Goal: Information Seeking & Learning: Learn about a topic

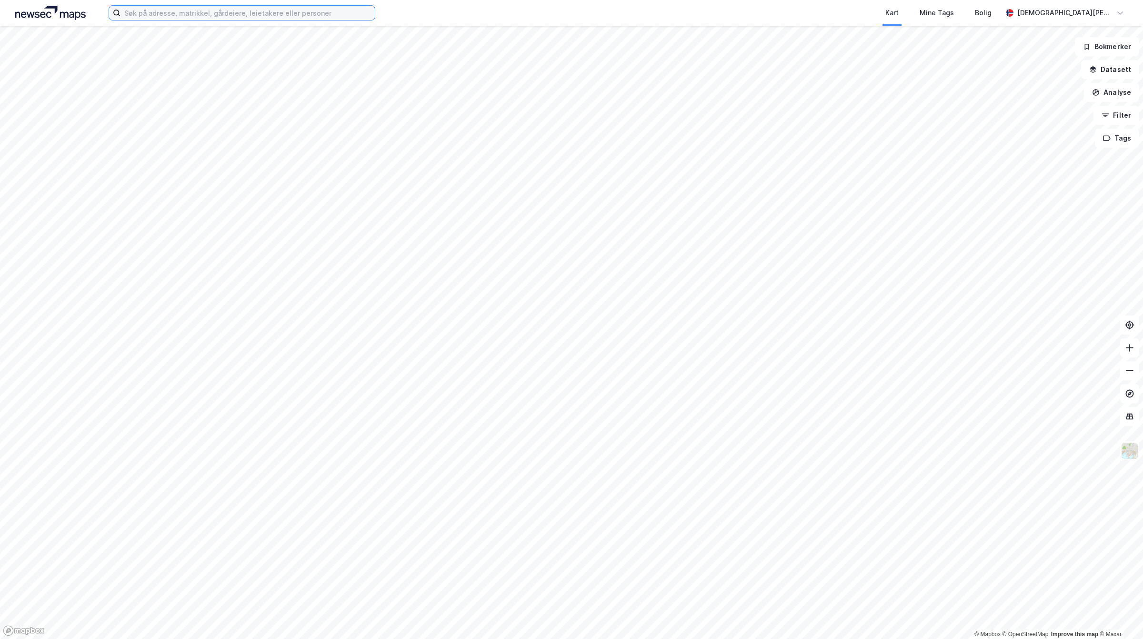
click at [305, 18] on input at bounding box center [247, 13] width 254 height 14
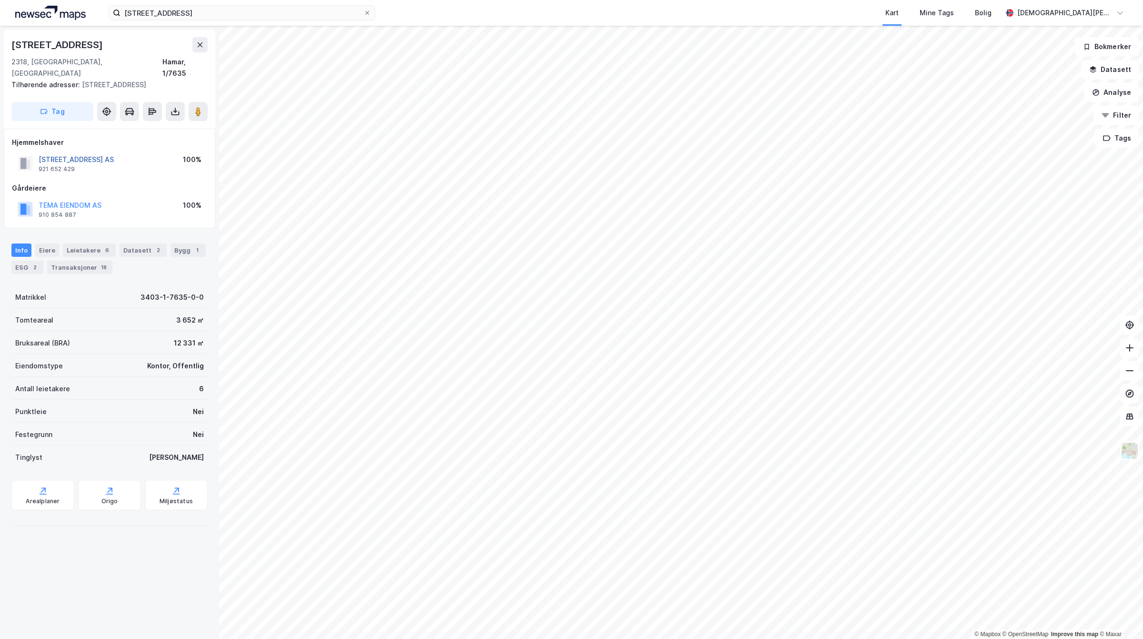
click at [0, 0] on button "[STREET_ADDRESS] AS" at bounding box center [0, 0] width 0 height 0
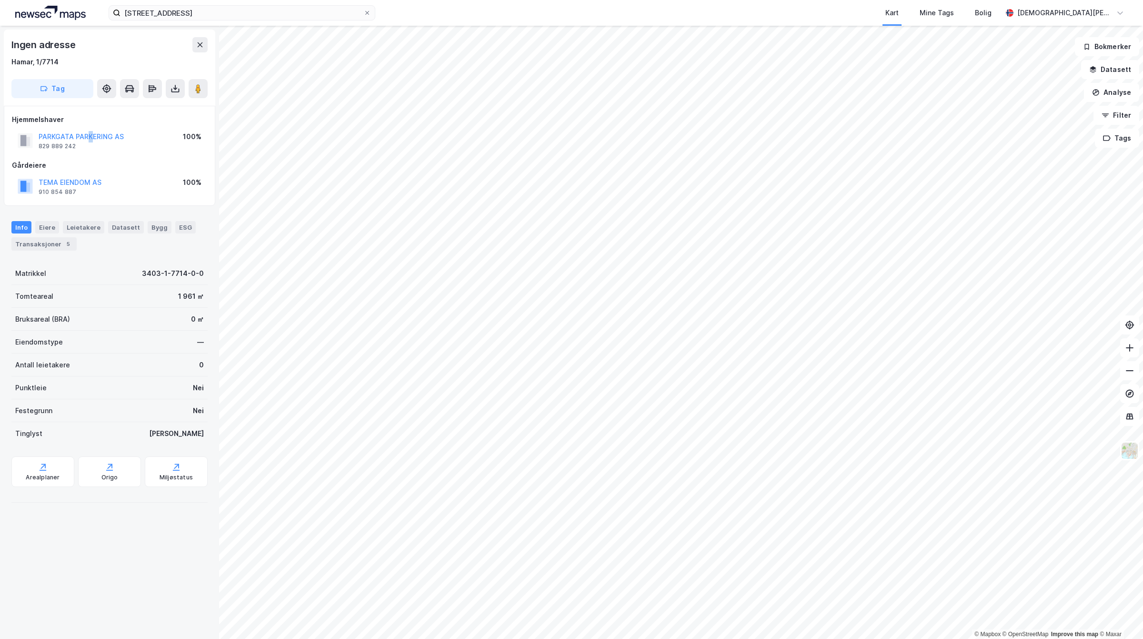
click at [89, 131] on div "PARKGATA PARKERING AS" at bounding box center [81, 136] width 85 height 11
click at [0, 0] on button "PARKGATA PARKERING AS" at bounding box center [0, 0] width 0 height 0
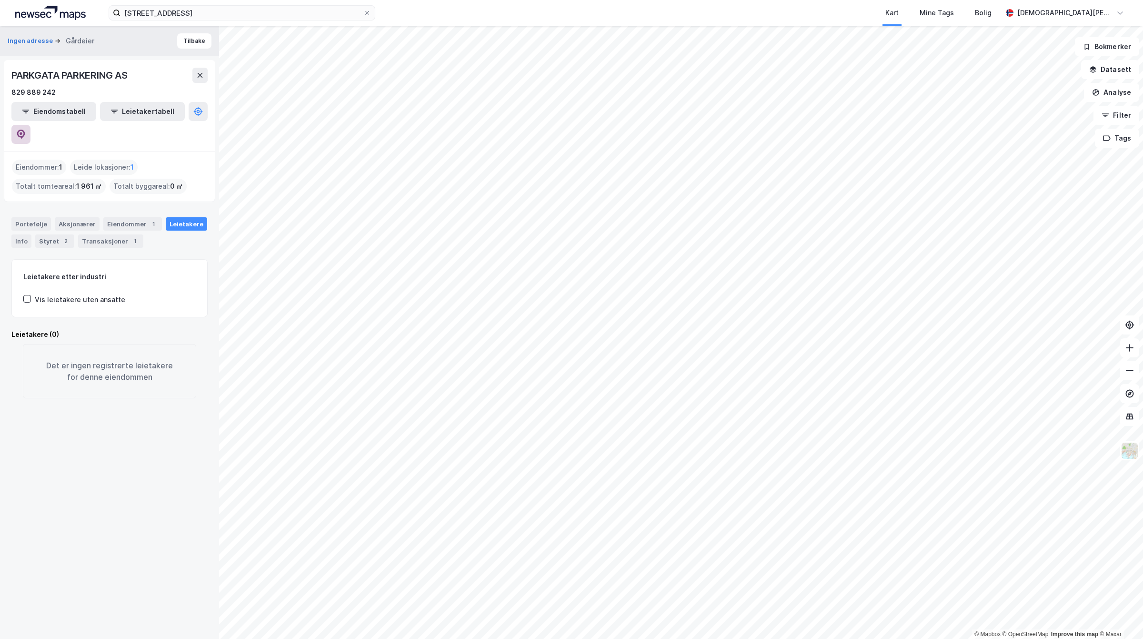
click at [30, 125] on button at bounding box center [20, 134] width 19 height 19
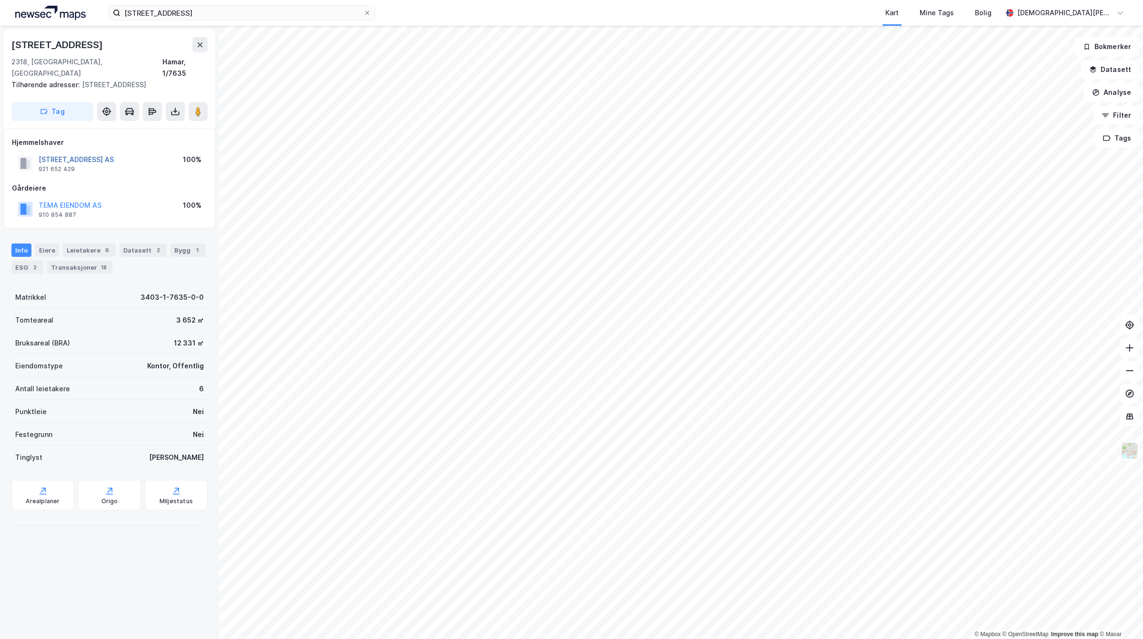
drag, startPoint x: 84, startPoint y: 153, endPoint x: 77, endPoint y: 146, distance: 9.8
click at [82, 154] on div "[STREET_ADDRESS] AS" at bounding box center [76, 159] width 75 height 11
click at [0, 0] on button "[STREET_ADDRESS] AS" at bounding box center [0, 0] width 0 height 0
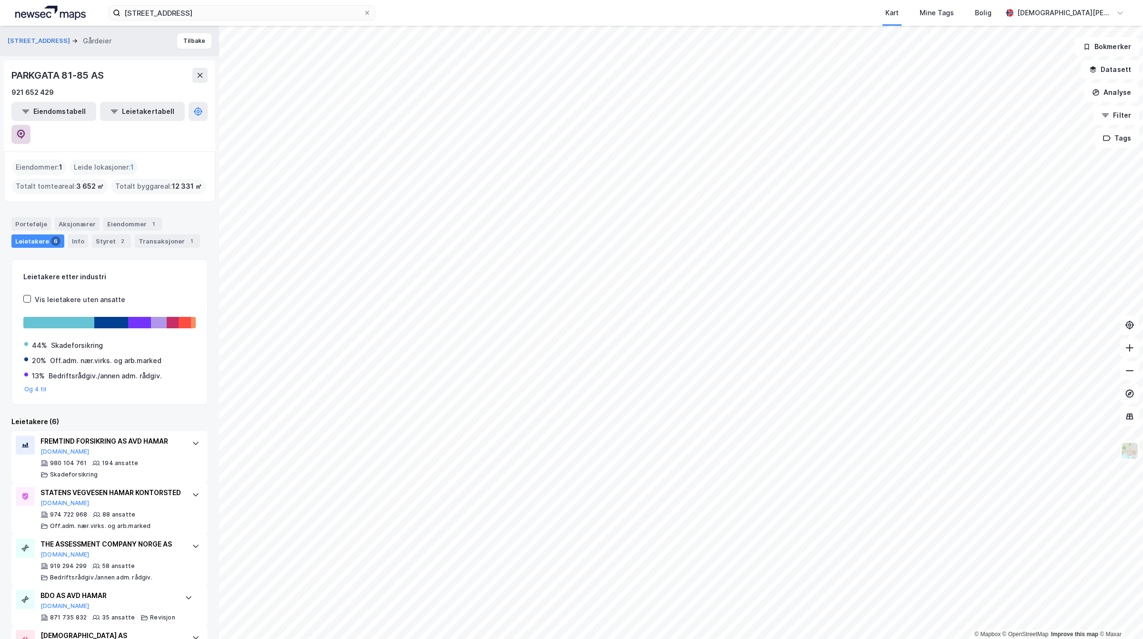
click at [30, 125] on button at bounding box center [20, 134] width 19 height 19
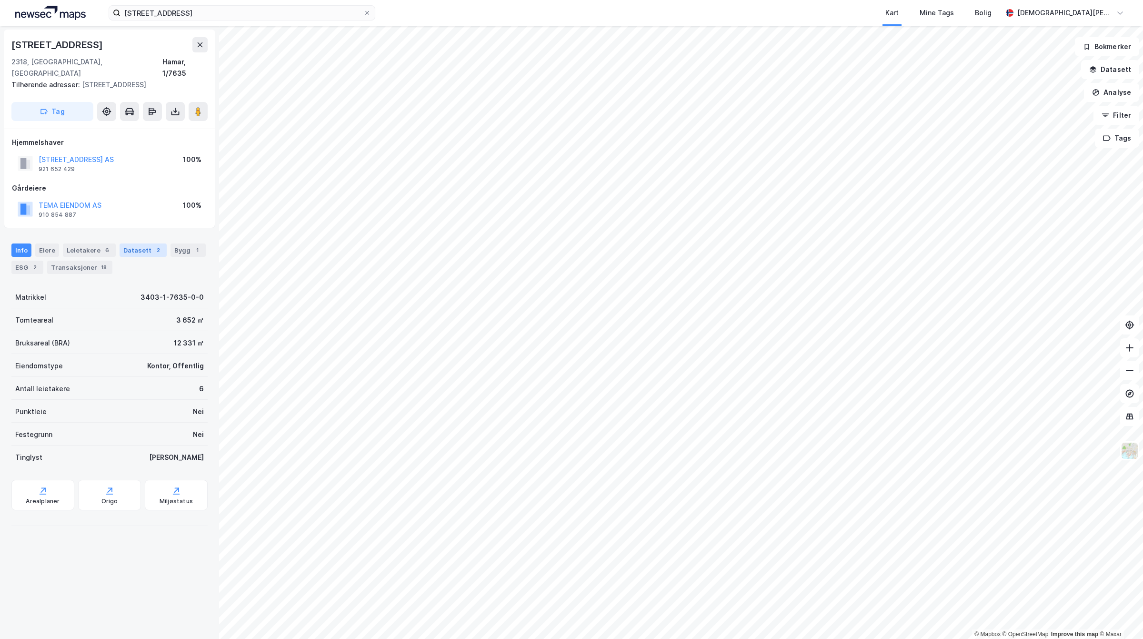
click at [153, 245] on div "2" at bounding box center [158, 250] width 10 height 10
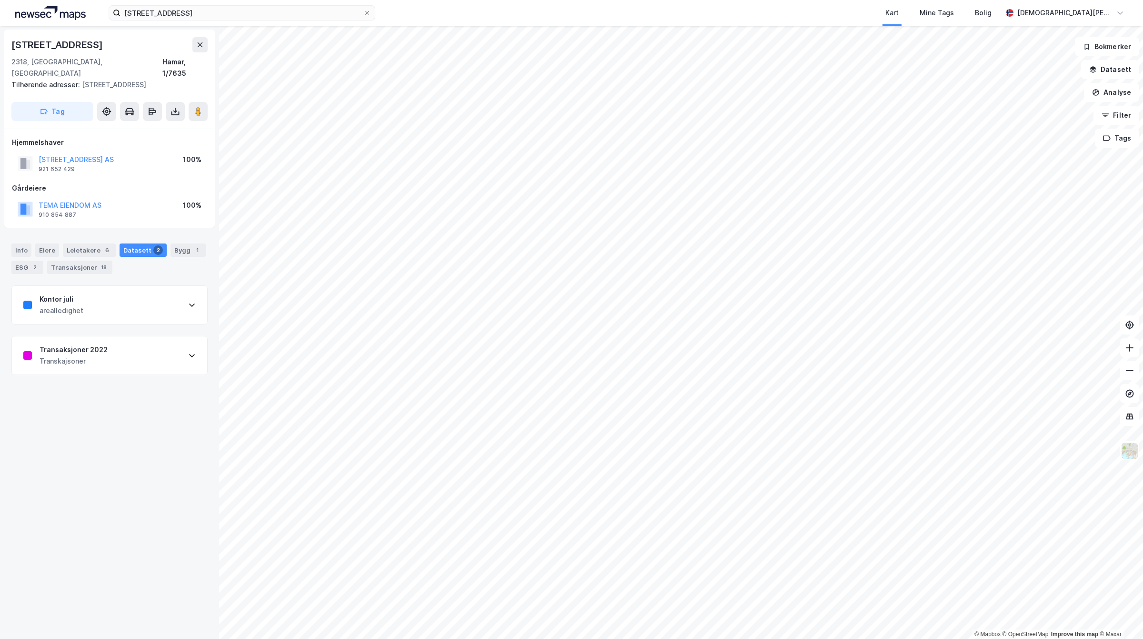
click at [122, 336] on div "Transaksjoner 2022 Transkajsoner" at bounding box center [109, 355] width 195 height 38
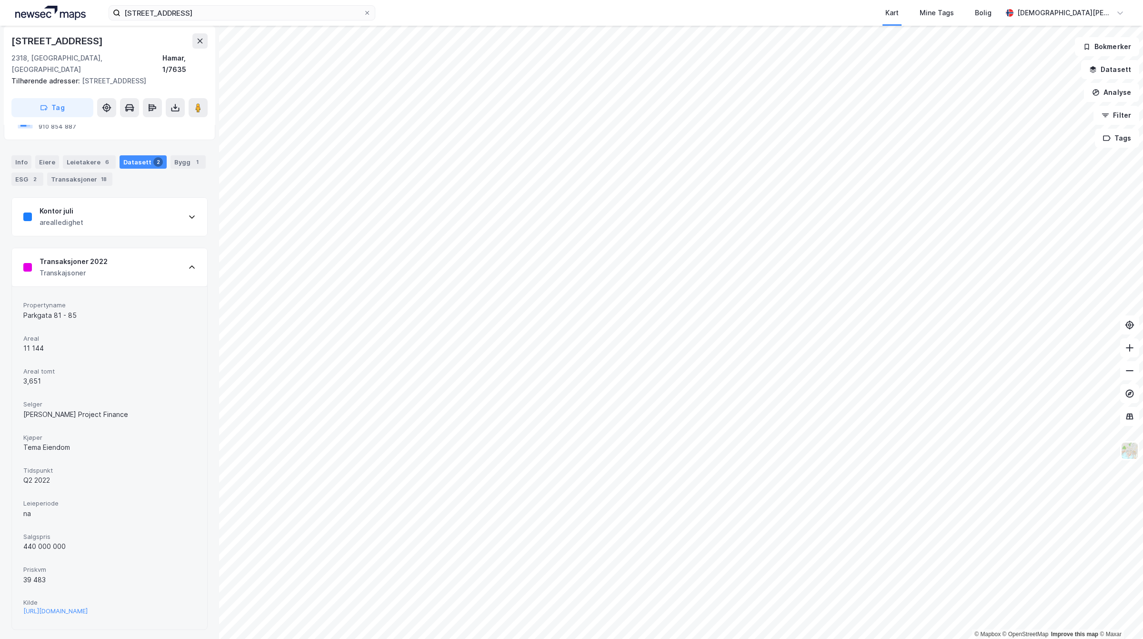
drag, startPoint x: 87, startPoint y: 535, endPoint x: 7, endPoint y: 536, distance: 79.5
click at [7, 536] on div "[STREET_ADDRESS][GEOGRAPHIC_DATA], 1/7635 Tilhørende adresser: [STREET_ADDRESS]…" at bounding box center [109, 332] width 219 height 613
click at [120, 532] on span "Salgspris" at bounding box center [109, 536] width 172 height 8
click at [88, 607] on div "[URL][DOMAIN_NAME]" at bounding box center [55, 611] width 64 height 8
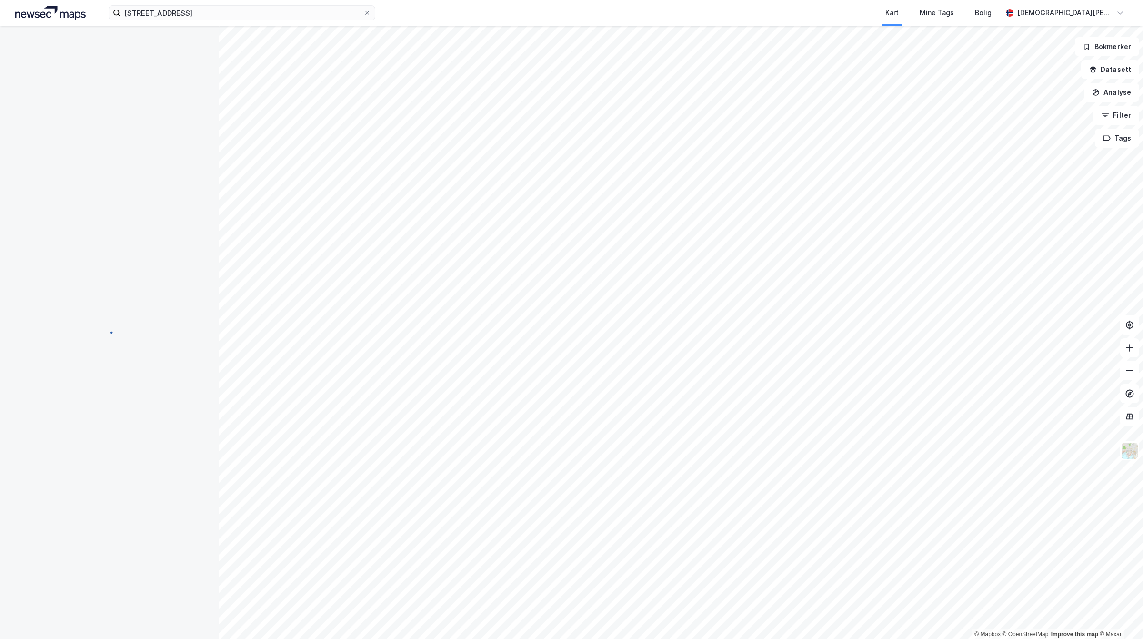
scroll to position [0, 0]
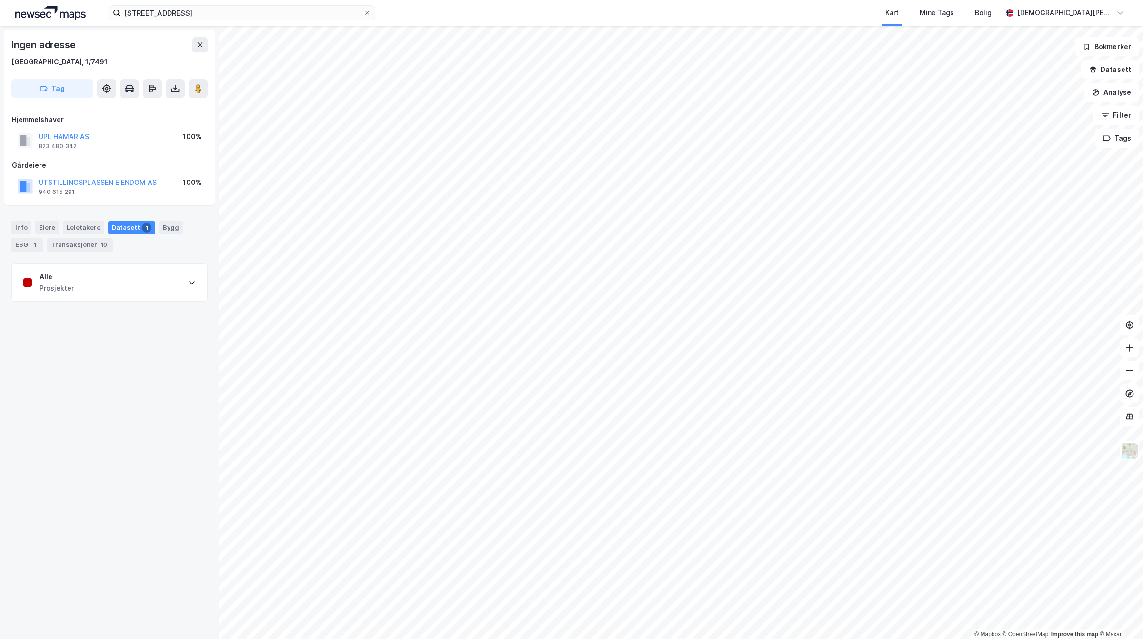
click at [83, 286] on div "Alle Prosjekter" at bounding box center [109, 282] width 195 height 38
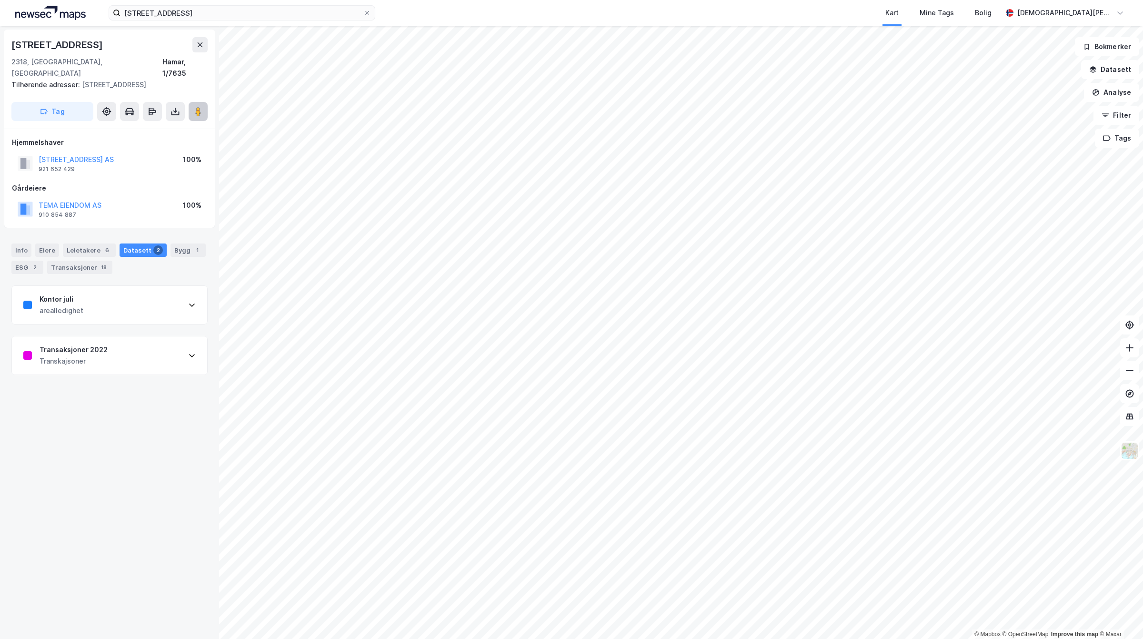
click at [202, 107] on icon at bounding box center [198, 112] width 10 height 10
click at [136, 300] on div "Kontor juli arealledighet" at bounding box center [109, 305] width 195 height 38
click at [88, 479] on div "[URL][DOMAIN_NAME]" at bounding box center [55, 483] width 64 height 8
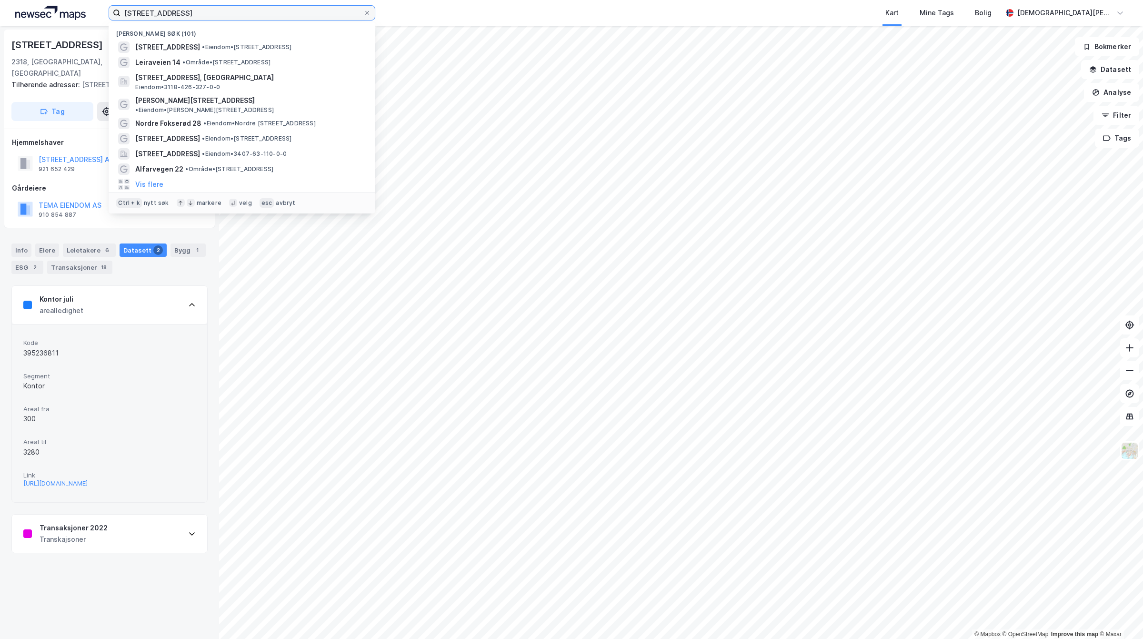
drag, startPoint x: 187, startPoint y: 12, endPoint x: -166, endPoint y: 12, distance: 352.4
click at [0, 12] on html "[STREET_ADDRESS] Nylige søk ([GEOGRAPHIC_DATA][STREET_ADDRESS] • Eiendom • [STR…" at bounding box center [571, 319] width 1143 height 639
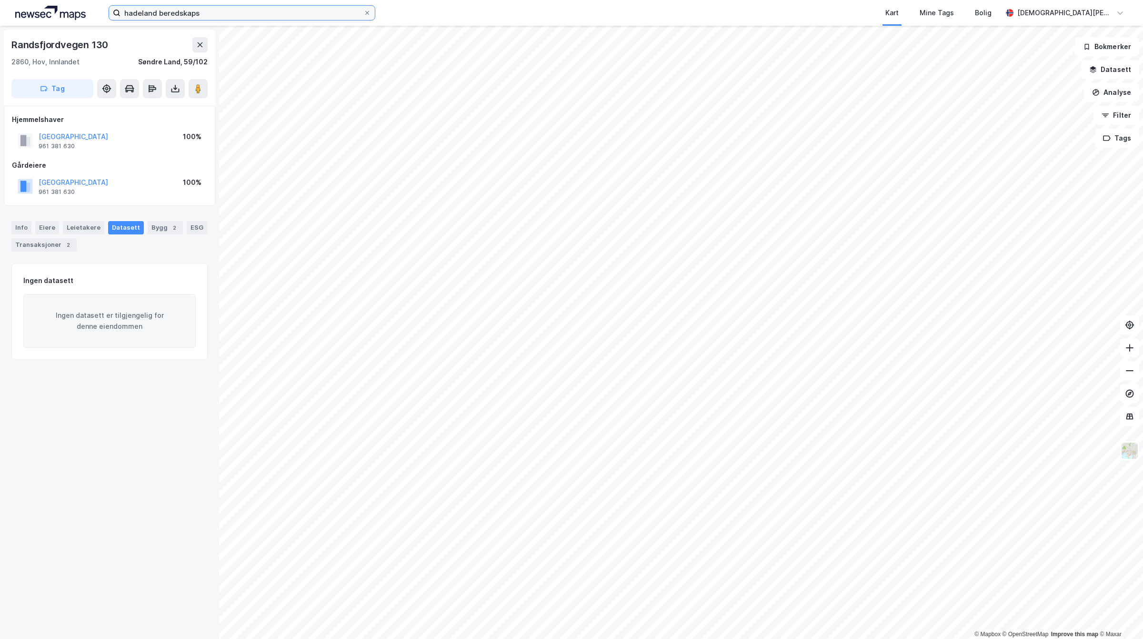
click at [249, 13] on input "hadeland beredskaps" at bounding box center [241, 13] width 243 height 14
drag, startPoint x: 249, startPoint y: 13, endPoint x: 167, endPoint y: 17, distance: 82.4
click at [167, 17] on input "hadeland beredskapssenter" at bounding box center [241, 13] width 243 height 14
type input "h"
click at [56, 24] on div "hadeland Kart Mine Tags Bolig [PERSON_NAME]" at bounding box center [571, 13] width 1143 height 26
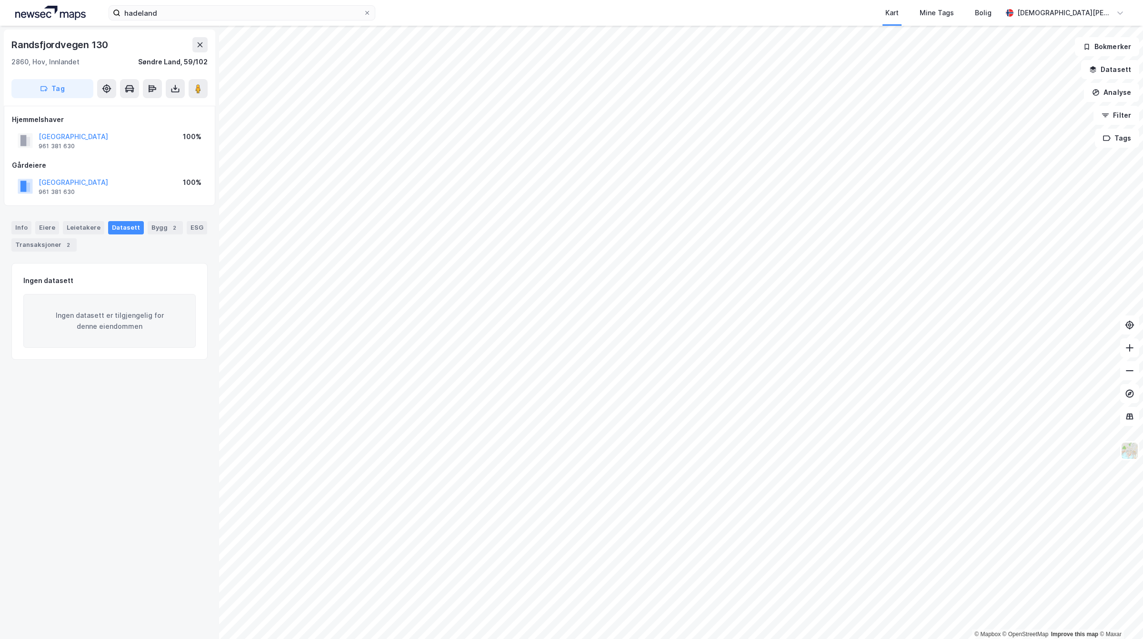
click at [58, 18] on img at bounding box center [50, 13] width 70 height 14
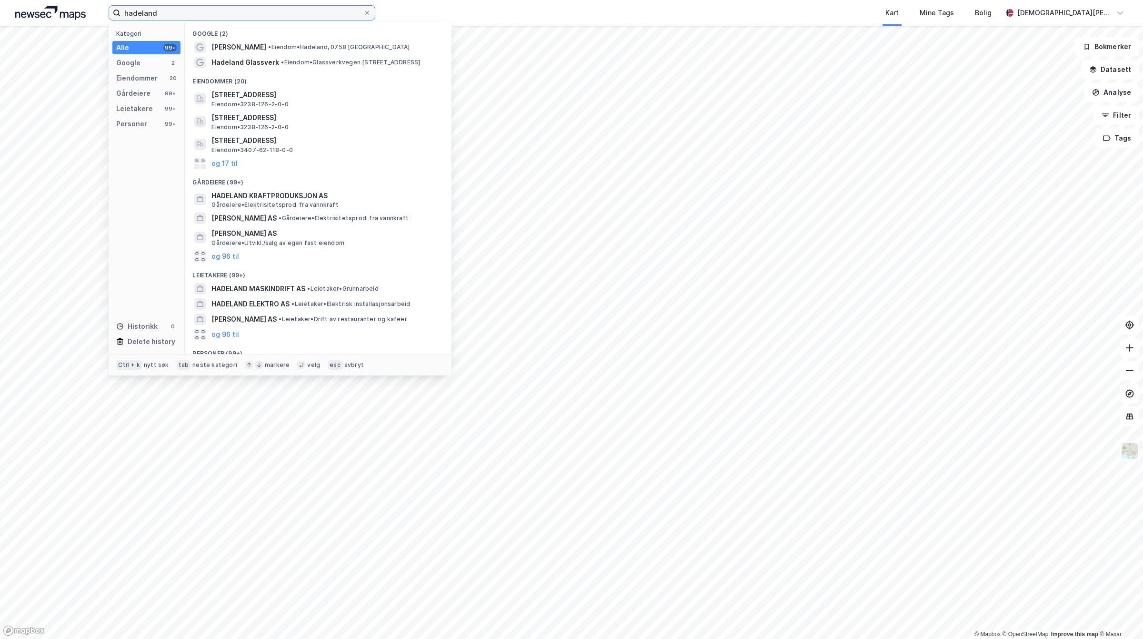
click at [168, 6] on input "hadeland" at bounding box center [241, 13] width 243 height 14
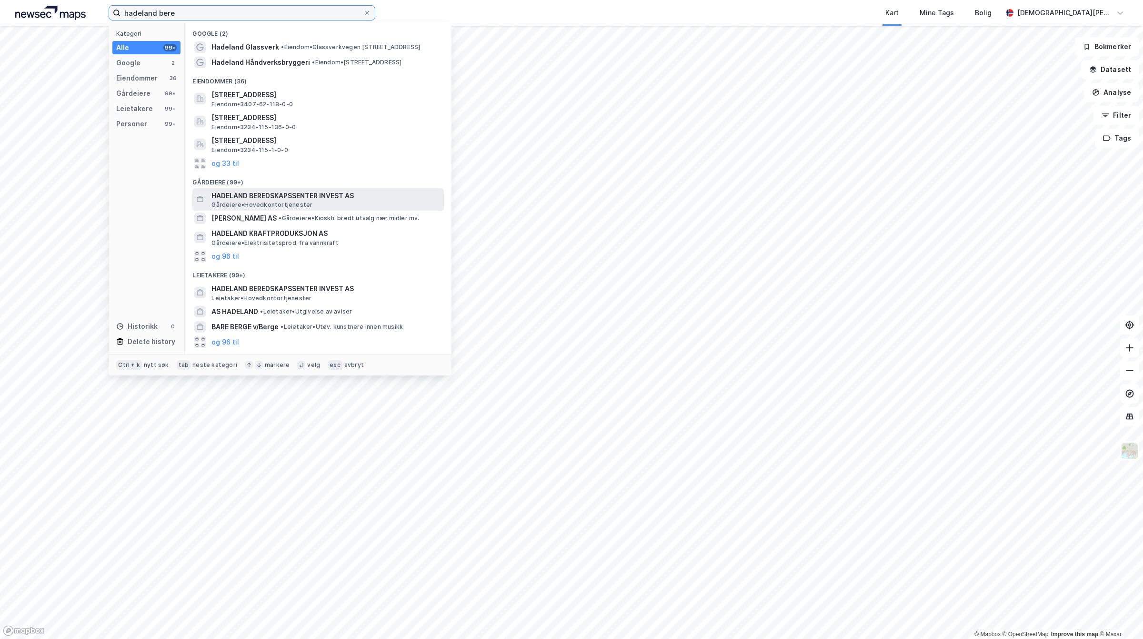
type input "hadeland bere"
click at [259, 203] on span "Gårdeiere • Hovedkontortjenester" at bounding box center [261, 205] width 101 height 8
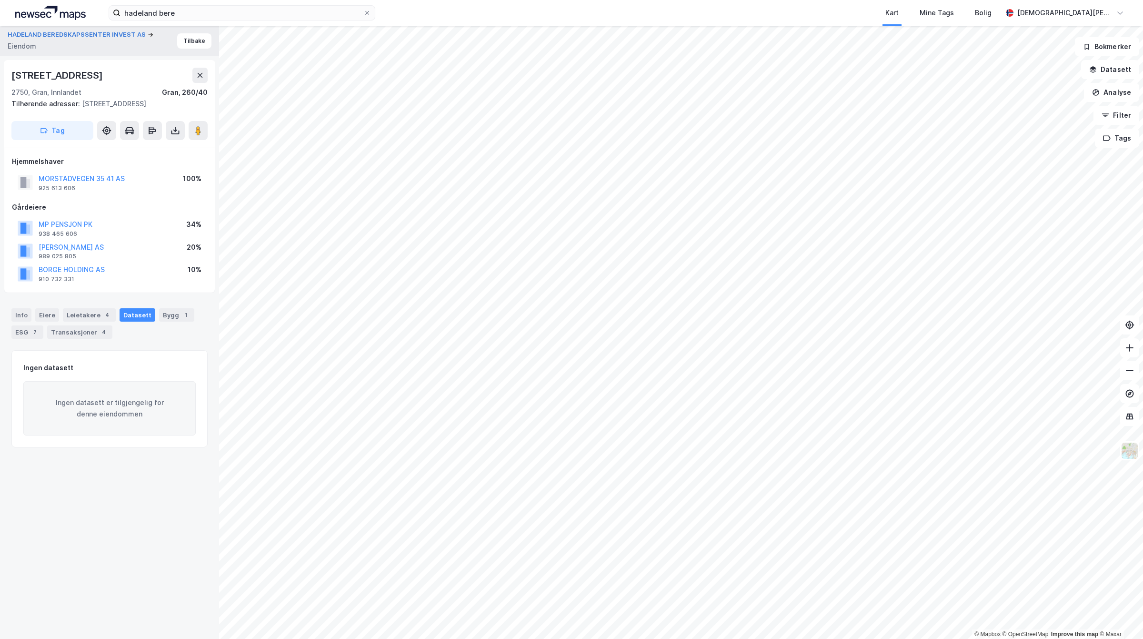
click at [84, 230] on div "MP PENSJON PK" at bounding box center [66, 224] width 54 height 11
click at [0, 0] on button "MP PENSJON PK" at bounding box center [0, 0] width 0 height 0
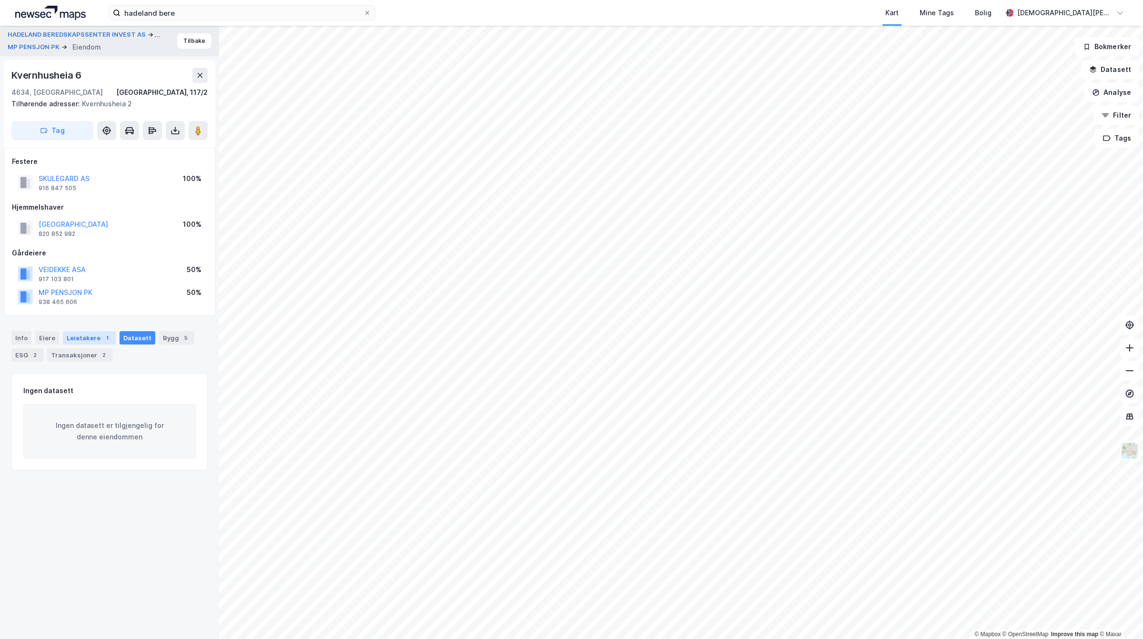
click at [86, 336] on div "Leietakere 1" at bounding box center [89, 337] width 53 height 13
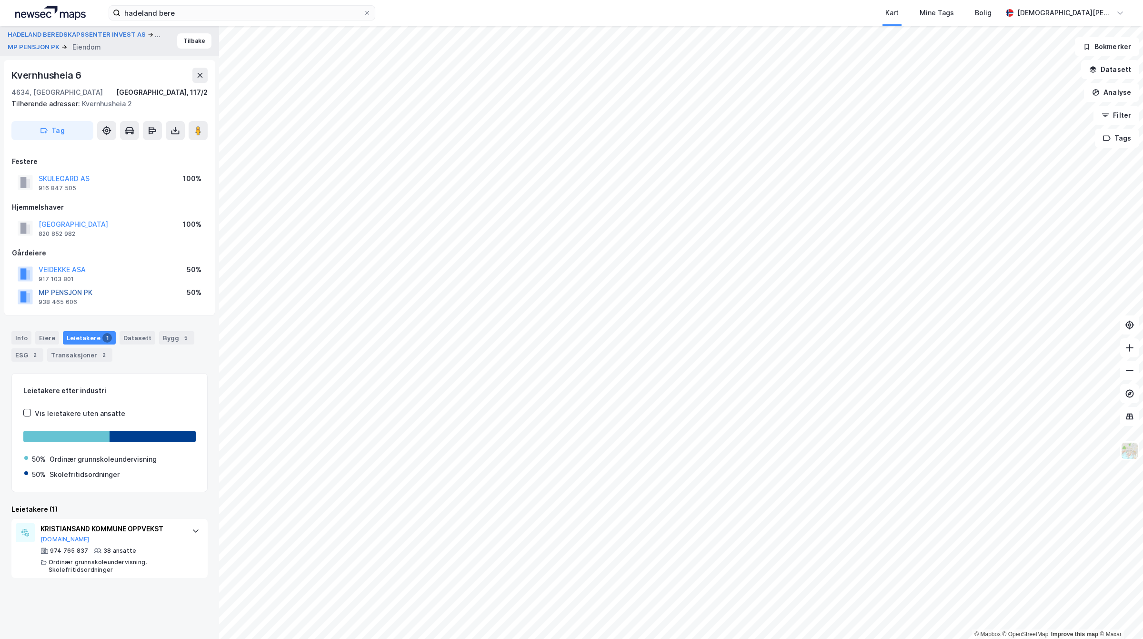
click at [0, 0] on button "MP PENSJON PK" at bounding box center [0, 0] width 0 height 0
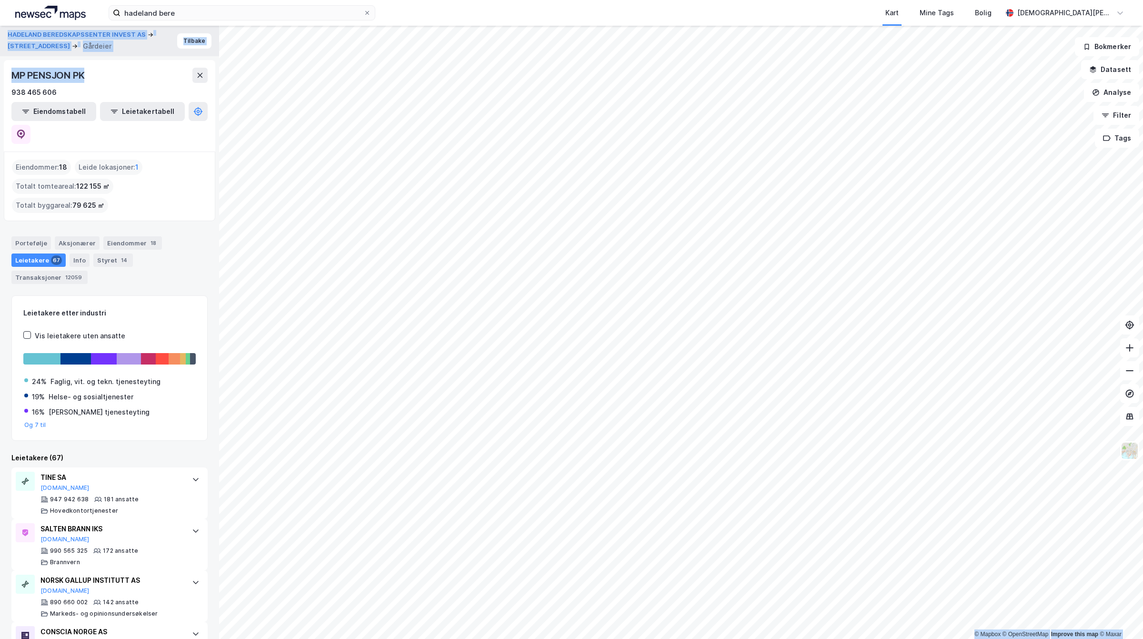
drag, startPoint x: 103, startPoint y: 75, endPoint x: -14, endPoint y: 58, distance: 118.5
click at [0, 58] on html "hadeland bere Kart Mine Tags Bolig [PERSON_NAME] © Mapbox © OpenStreetMap Impro…" at bounding box center [571, 319] width 1143 height 639
click at [94, 91] on div "938 465 606" at bounding box center [109, 92] width 196 height 11
drag, startPoint x: 91, startPoint y: 78, endPoint x: 12, endPoint y: 79, distance: 79.5
click at [12, 79] on div "MP PENSJON PK" at bounding box center [109, 75] width 196 height 15
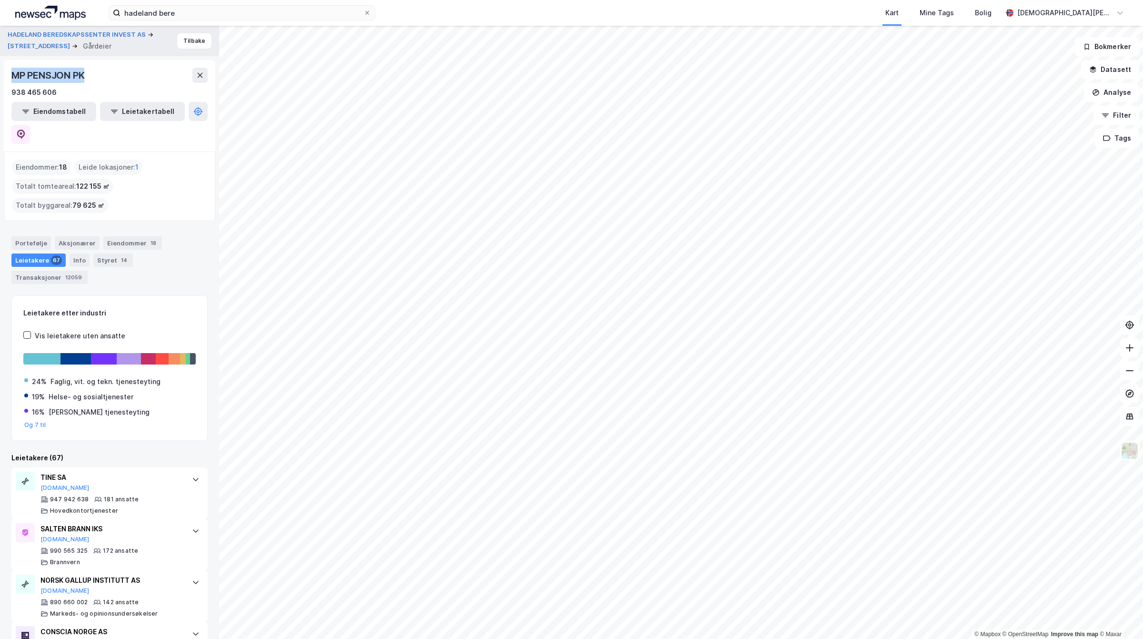
copy div "MP PENSJON PK"
